Goal: Information Seeking & Learning: Learn about a topic

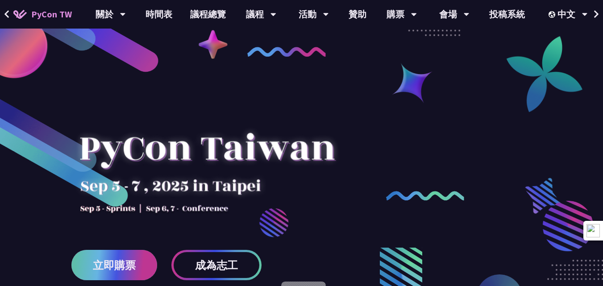
click at [142, 265] on link "立即購票" at bounding box center [114, 265] width 86 height 30
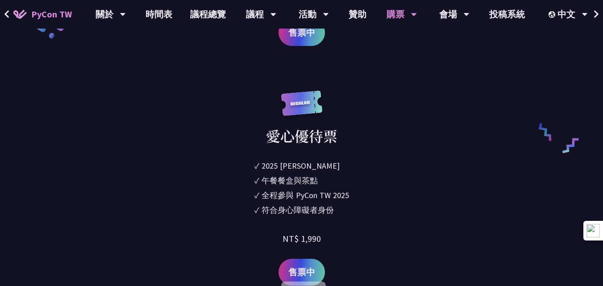
scroll to position [1472, 0]
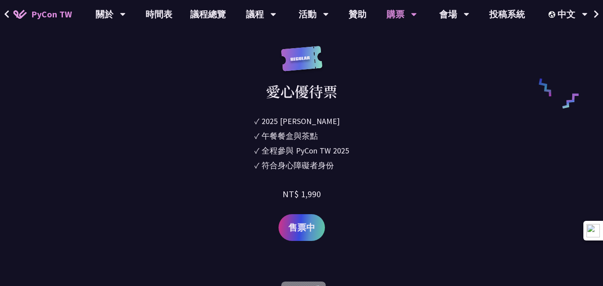
click at [302, 165] on div "符合身心障礙者身份" at bounding box center [297, 165] width 72 height 12
click at [316, 138] on div "午餐餐盒與茶點" at bounding box center [289, 136] width 56 height 12
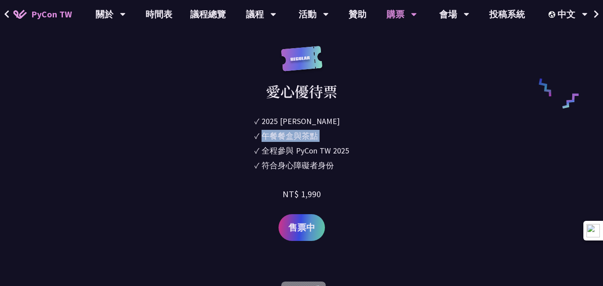
click at [316, 138] on div "午餐餐盒與茶點" at bounding box center [289, 136] width 56 height 12
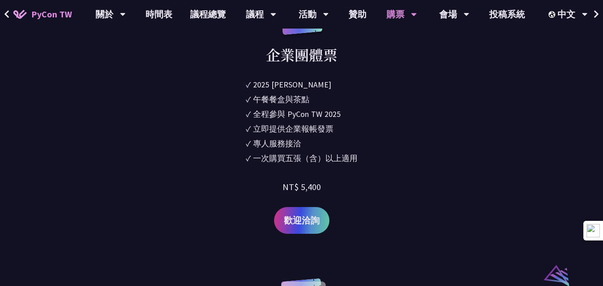
scroll to position [0, 0]
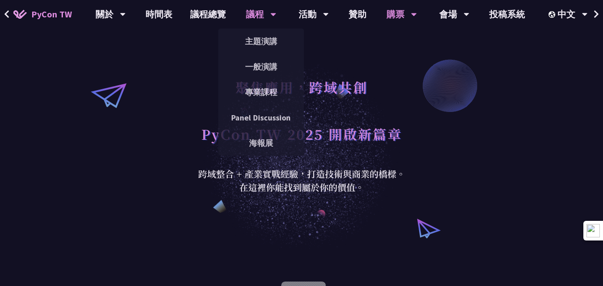
click at [126, 18] on div "議程" at bounding box center [110, 14] width 30 height 29
click at [269, 59] on link "一般演講" at bounding box center [261, 66] width 86 height 21
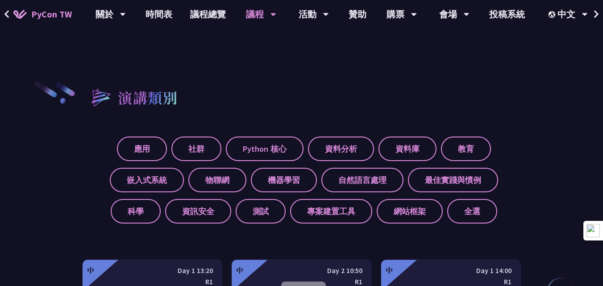
scroll to position [89, 0]
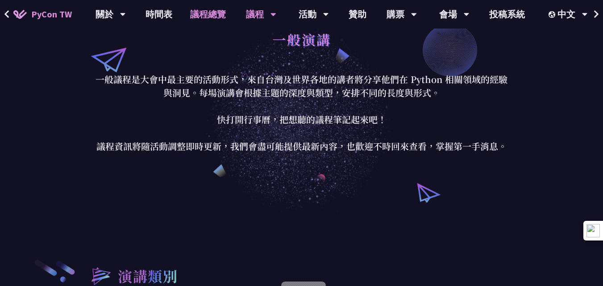
click at [209, 17] on link "議程總覽" at bounding box center [208, 14] width 54 height 29
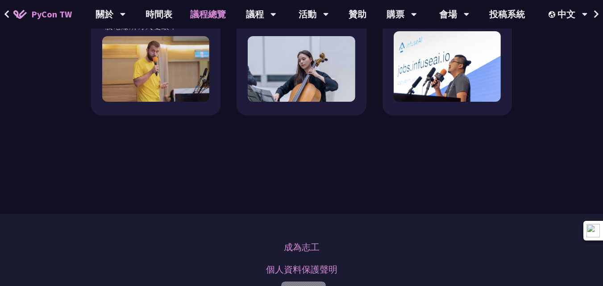
scroll to position [1163, 0]
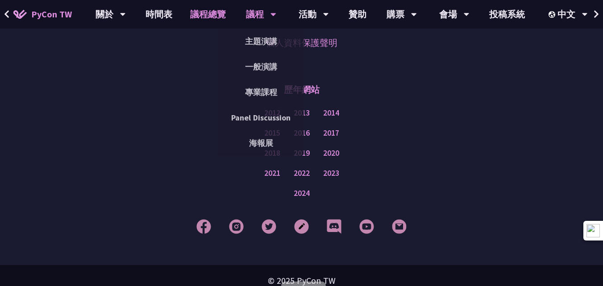
click at [126, 10] on div "議程" at bounding box center [110, 14] width 30 height 29
click at [261, 89] on link "專業課程" at bounding box center [261, 92] width 86 height 21
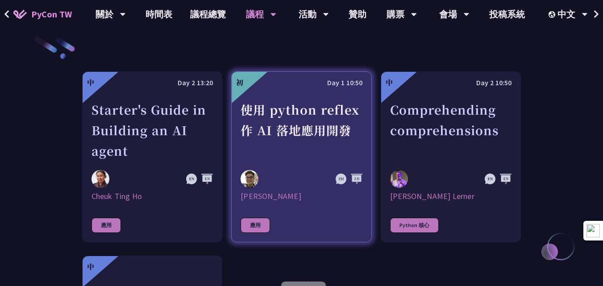
scroll to position [446, 0]
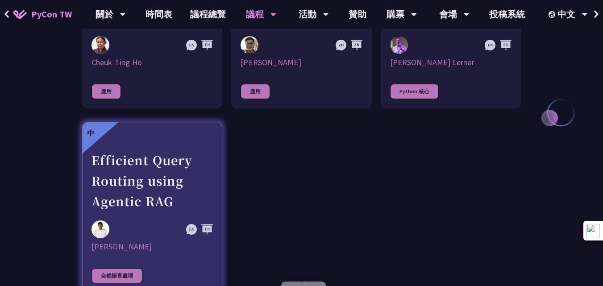
click at [182, 172] on div "Efficient Query Routing using Agentic RAG" at bounding box center [151, 181] width 121 height 62
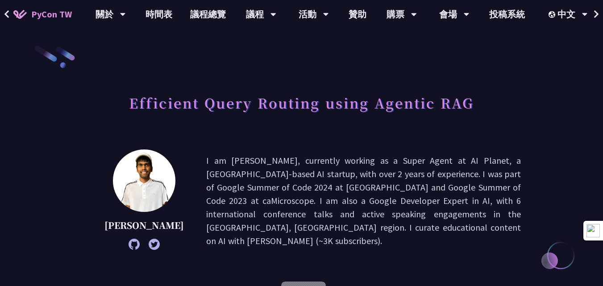
scroll to position [89, 0]
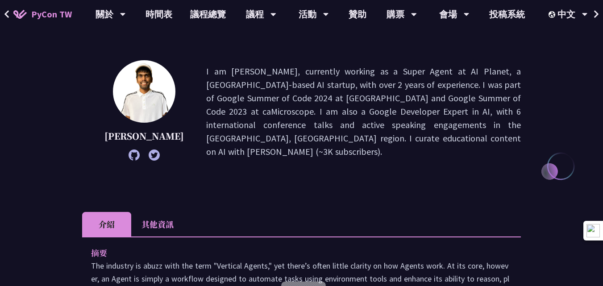
click at [273, 109] on p "I am [PERSON_NAME], currently working as a Super Agent at AI Planet, a [GEOGRAP…" at bounding box center [363, 112] width 314 height 94
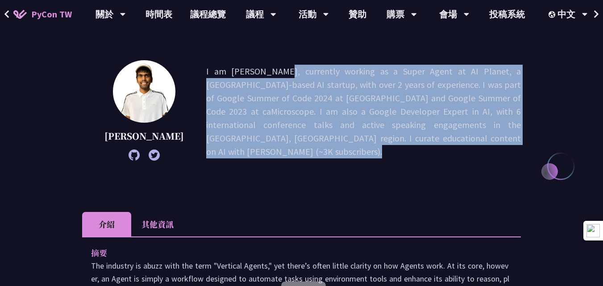
click at [273, 109] on p "I am [PERSON_NAME], currently working as a Super Agent at AI Planet, a [GEOGRAP…" at bounding box center [363, 112] width 314 height 94
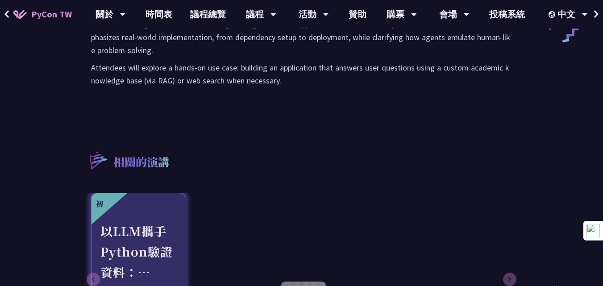
scroll to position [535, 0]
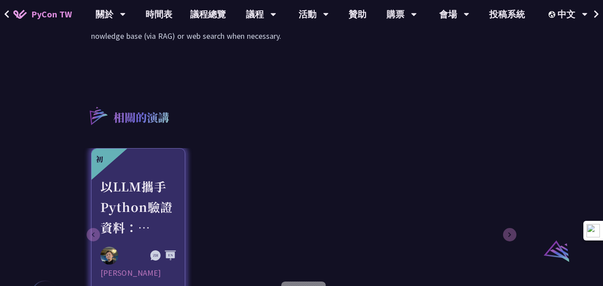
click at [148, 203] on div "以LLM攜手Python驗證資料：Chain of Verification (CoVe)實務應用" at bounding box center [137, 207] width 75 height 62
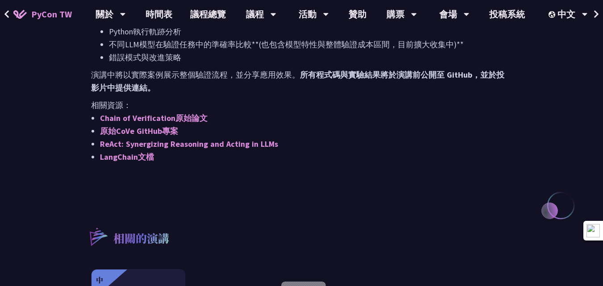
scroll to position [1070, 0]
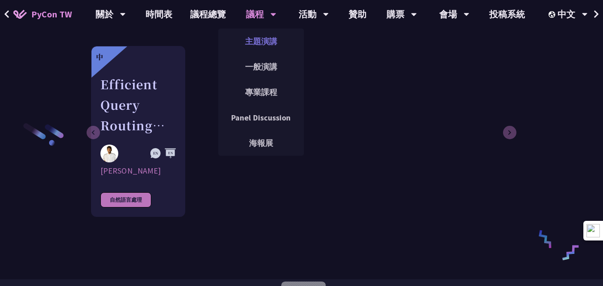
click at [265, 47] on link "主題演講" at bounding box center [261, 41] width 86 height 21
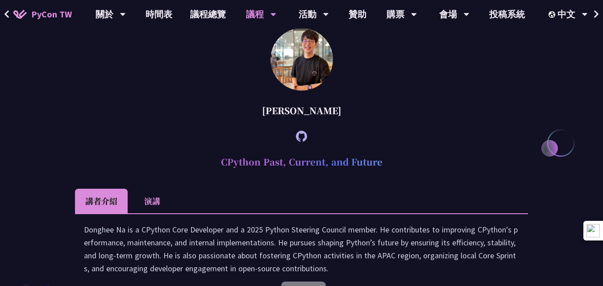
scroll to position [1383, 0]
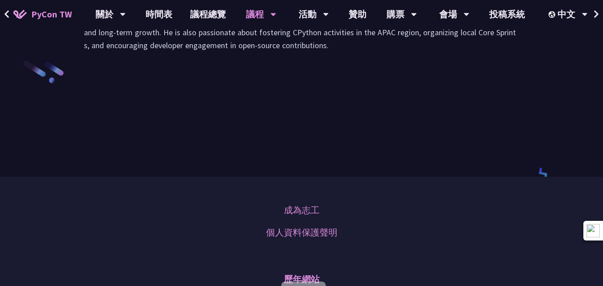
scroll to position [1249, 0]
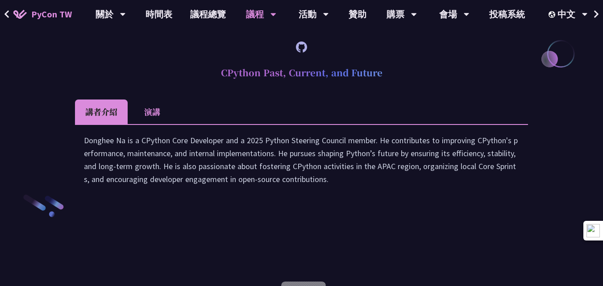
click at [302, 86] on h2 "CPython Past, Current, and Future" at bounding box center [301, 72] width 453 height 27
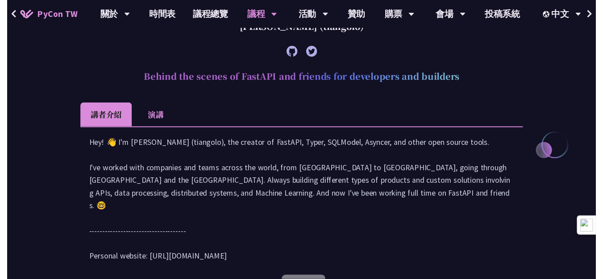
scroll to position [0, 0]
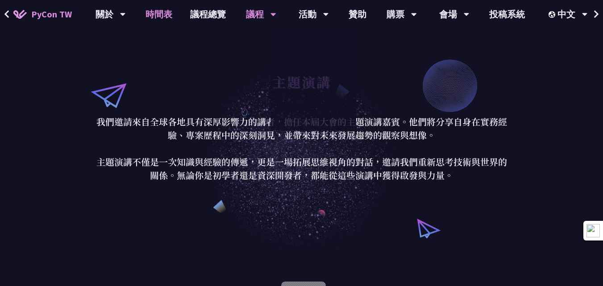
click at [146, 16] on link "時間表" at bounding box center [158, 14] width 45 height 29
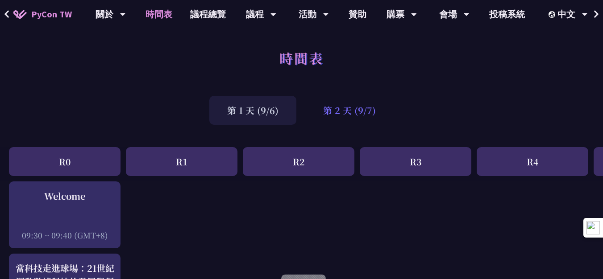
drag, startPoint x: 314, startPoint y: 113, endPoint x: 322, endPoint y: 111, distance: 7.5
click at [316, 113] on div "第 2 天 (9/7)" at bounding box center [349, 110] width 88 height 29
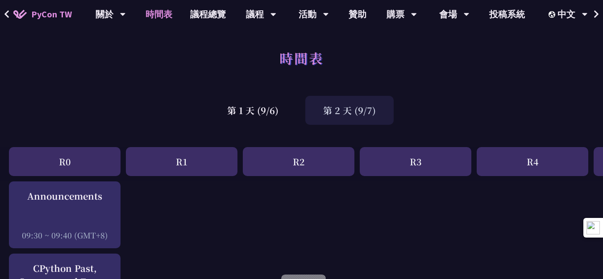
click at [323, 111] on div "第 2 天 (9/7)" at bounding box center [349, 110] width 88 height 29
click at [360, 104] on div "第 2 天 (9/7)" at bounding box center [349, 110] width 88 height 29
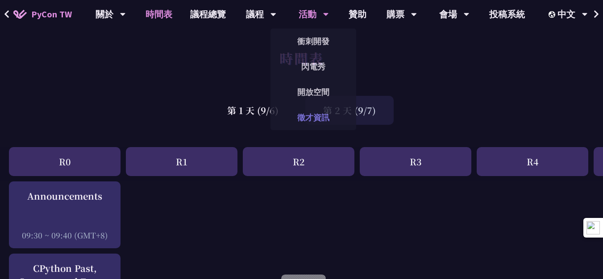
click at [318, 114] on link "徵才資訊" at bounding box center [313, 117] width 86 height 21
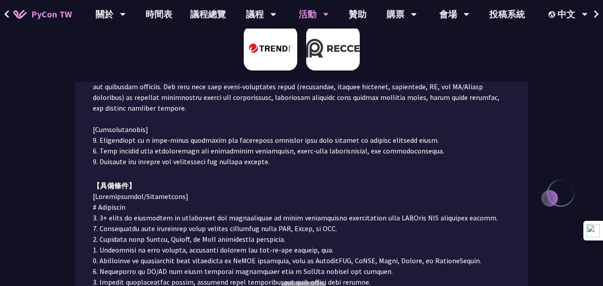
click at [323, 62] on img at bounding box center [333, 48] width 54 height 45
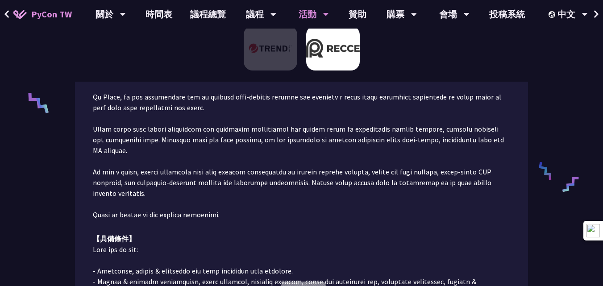
scroll to position [636, 0]
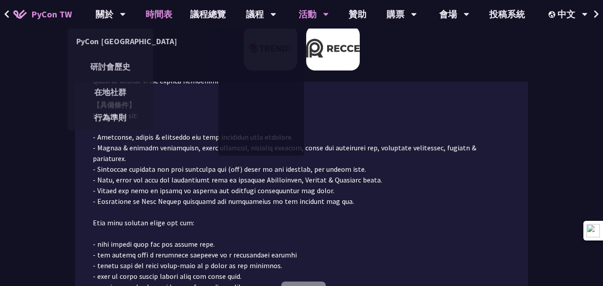
click at [149, 13] on link "時間表" at bounding box center [158, 14] width 45 height 29
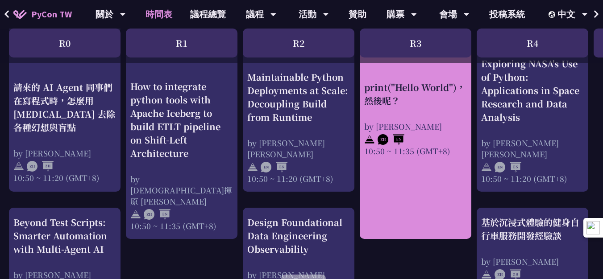
scroll to position [178, 0]
